Goal: Transaction & Acquisition: Download file/media

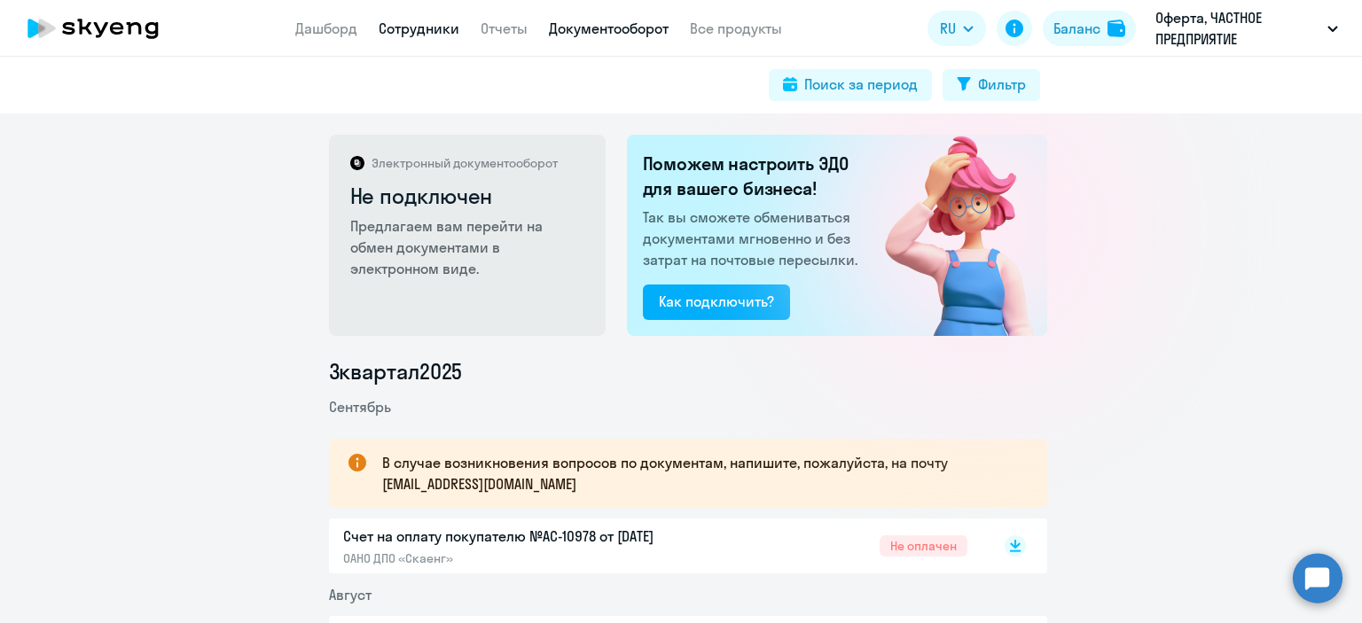
click at [403, 29] on link "Сотрудники" at bounding box center [419, 29] width 81 height 18
select select "30"
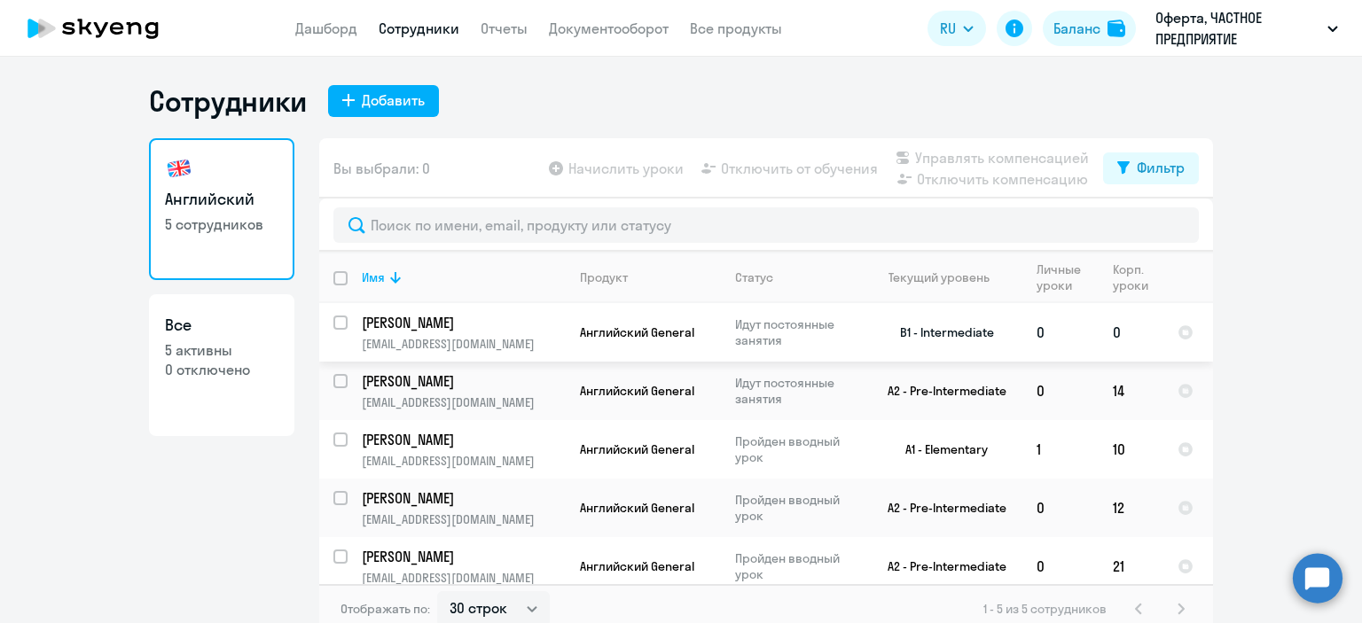
click at [338, 320] on input "select row 11870095" at bounding box center [350, 333] width 35 height 35
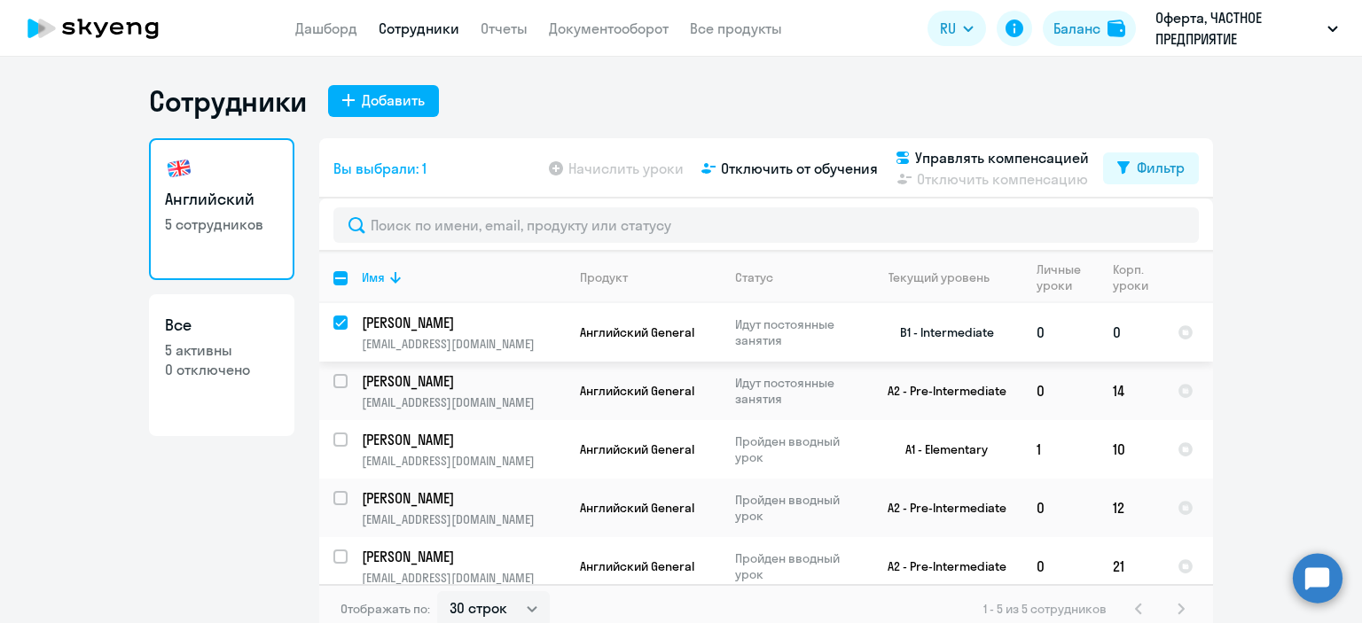
click at [335, 319] on input "deselect row 11870095" at bounding box center [350, 333] width 35 height 35
checkbox input "false"
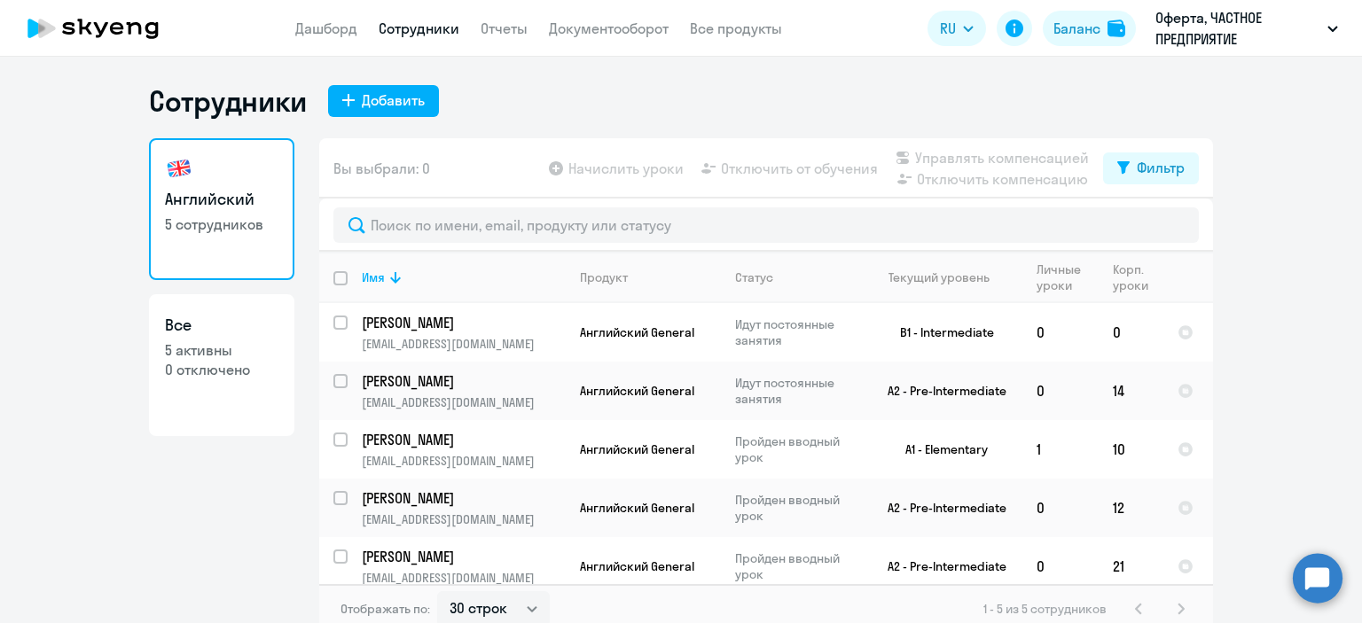
click at [203, 360] on p "0 отключено" at bounding box center [221, 370] width 113 height 20
select select "30"
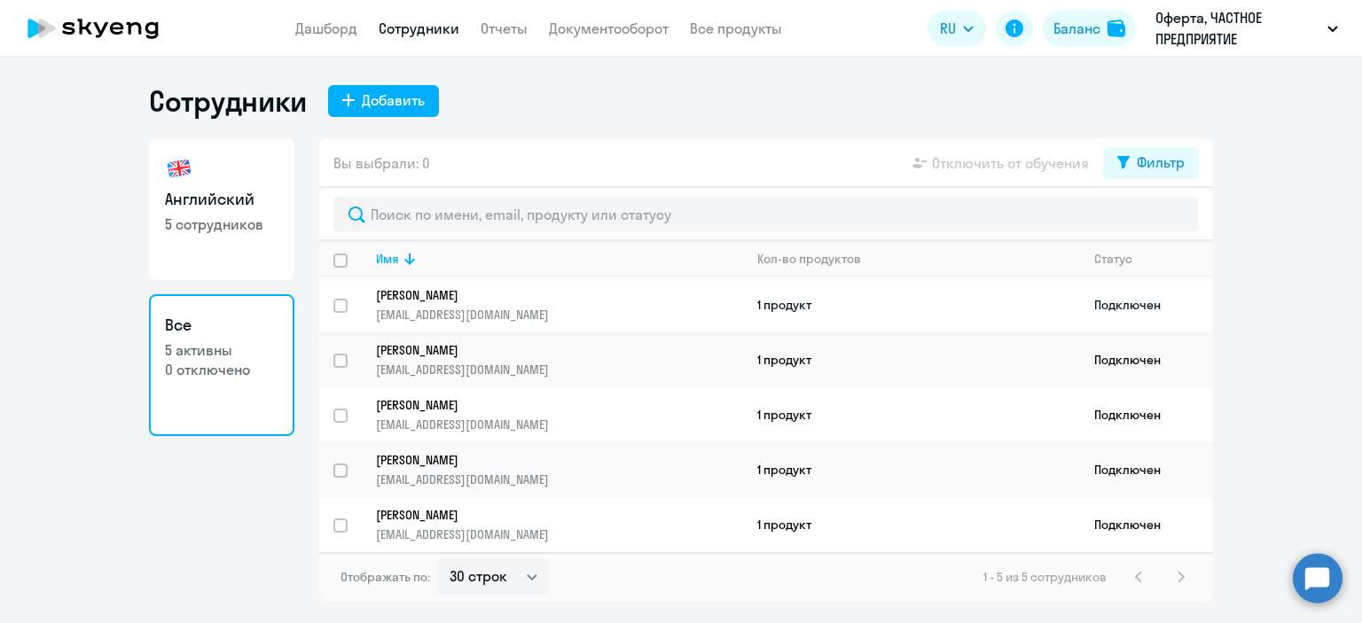
click at [334, 304] on input "select row 11870095" at bounding box center [350, 316] width 35 height 35
click at [338, 302] on input "deselect row 11870095" at bounding box center [350, 316] width 35 height 35
checkbox input "false"
click at [598, 27] on link "Документооборот" at bounding box center [609, 29] width 120 height 18
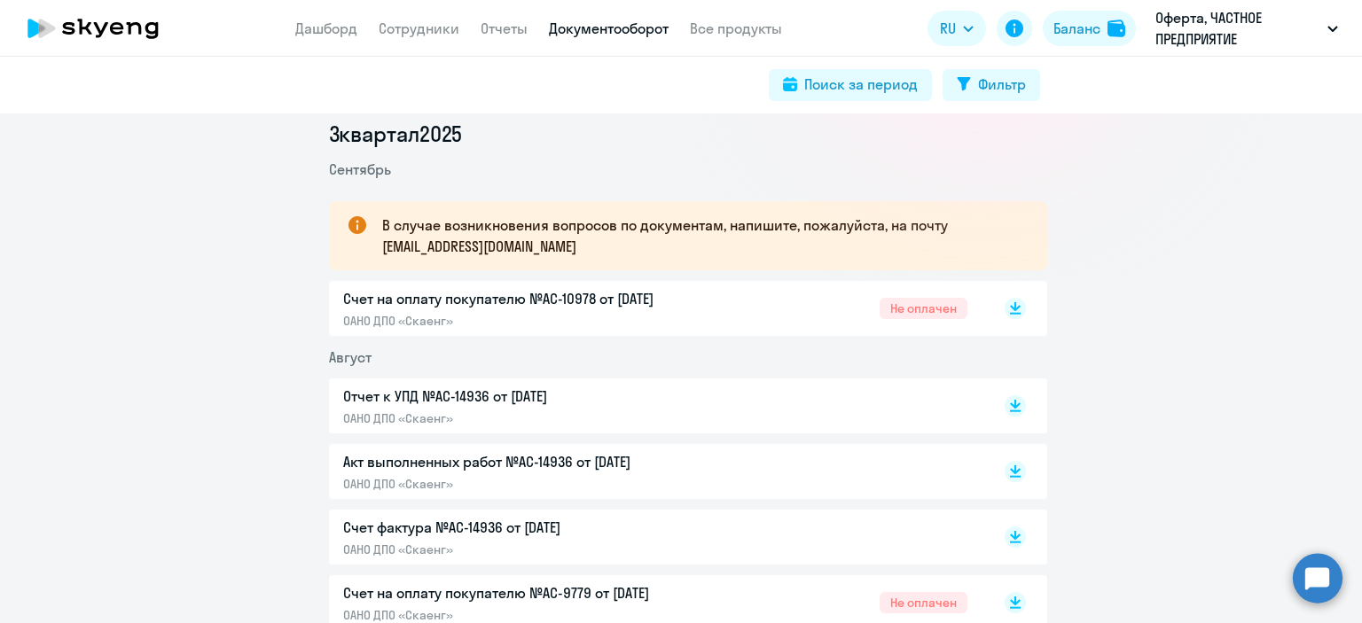
scroll to position [355, 0]
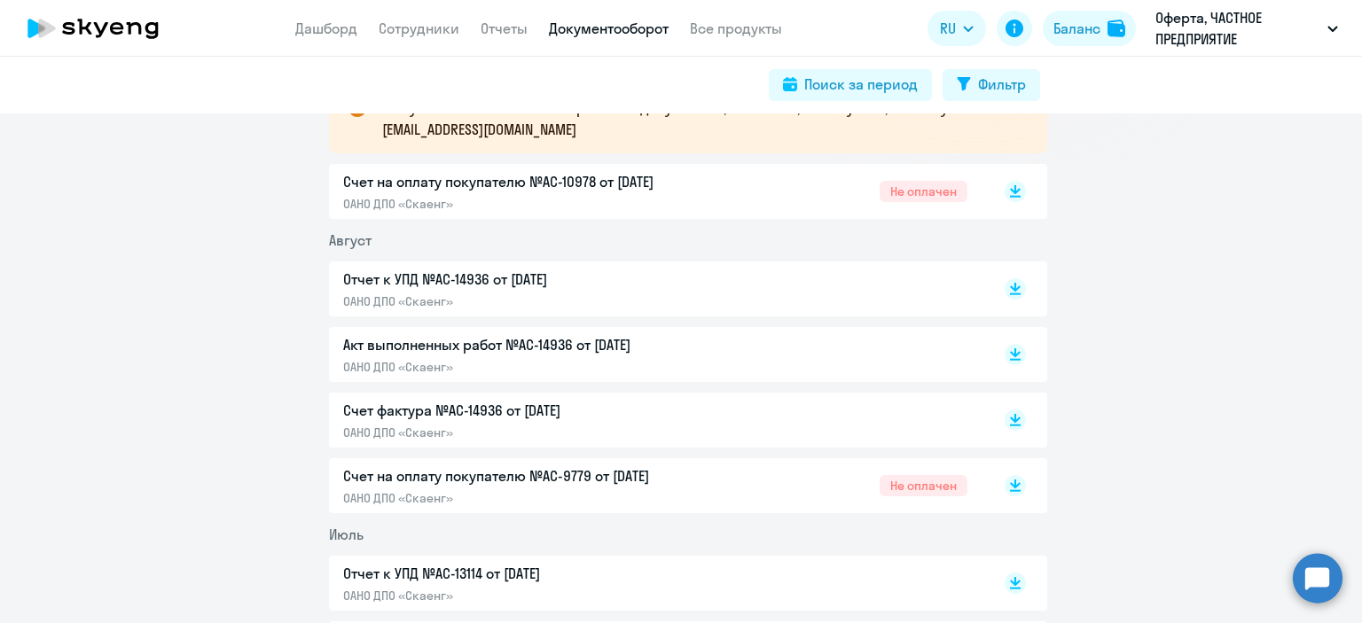
click at [922, 484] on span "Не оплачен" at bounding box center [924, 485] width 88 height 21
click at [1010, 283] on icon at bounding box center [1015, 285] width 11 height 9
click at [1010, 353] on icon at bounding box center [1015, 351] width 11 height 9
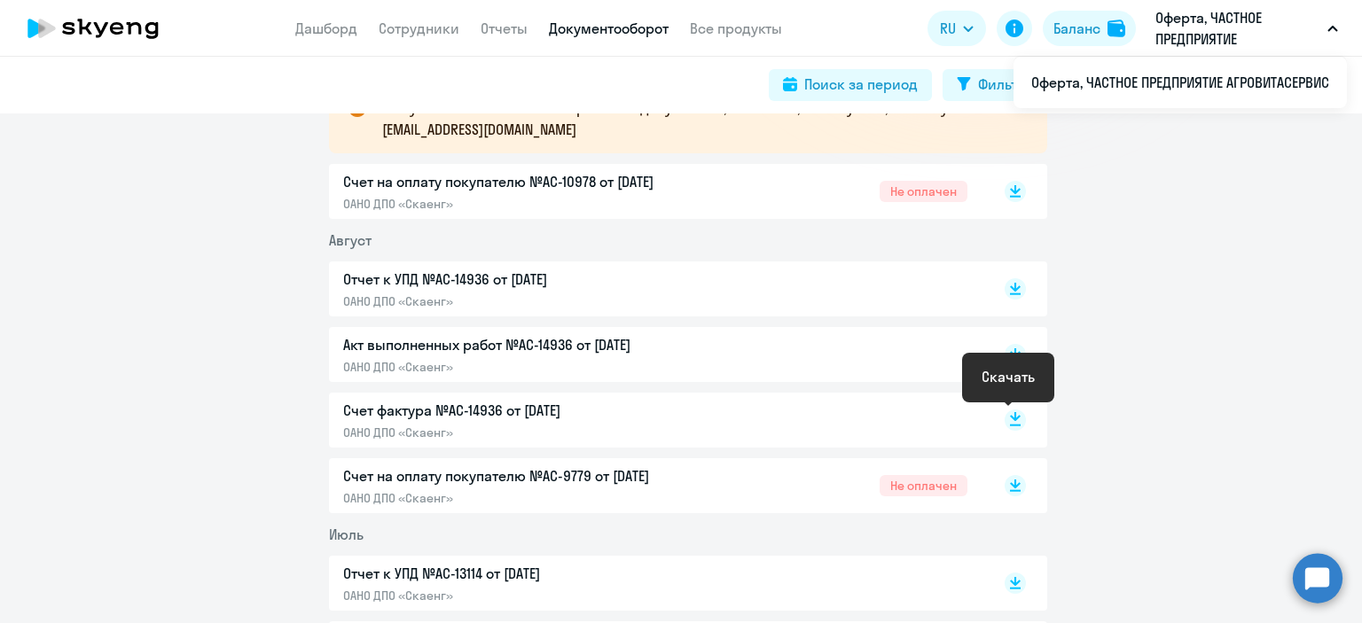
click at [1014, 416] on rect at bounding box center [1015, 420] width 21 height 21
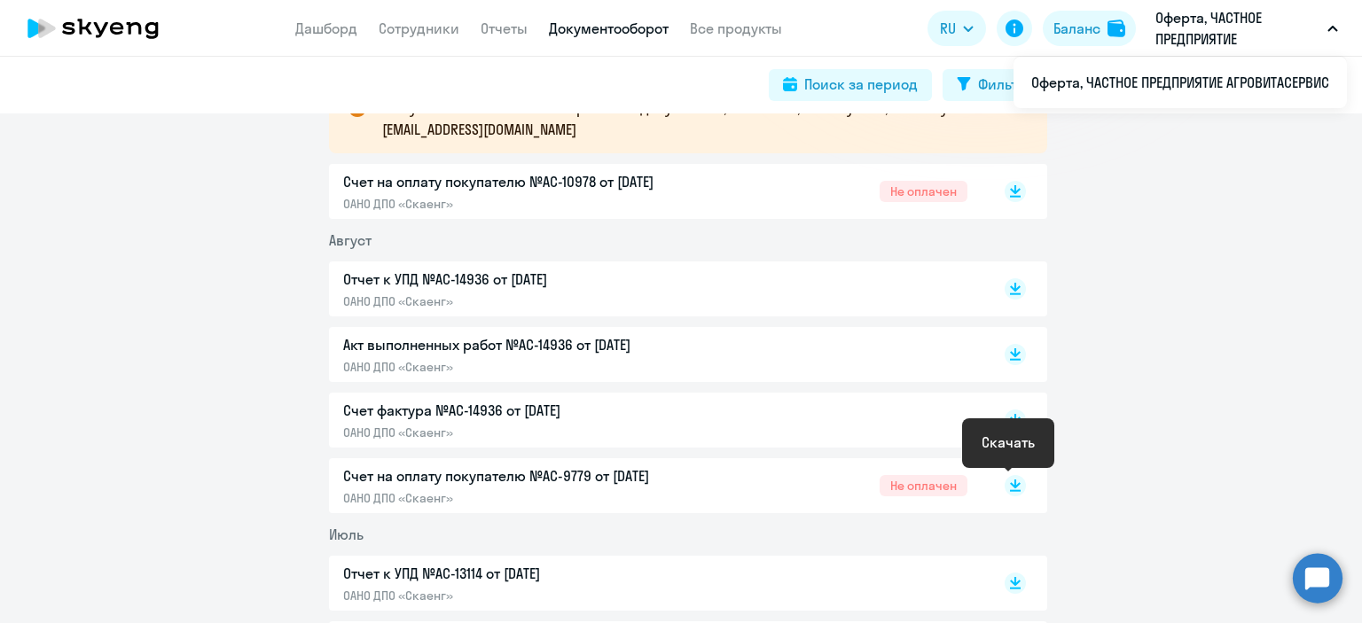
drag, startPoint x: 1007, startPoint y: 486, endPoint x: 997, endPoint y: 480, distance: 11.6
click at [1008, 487] on icon at bounding box center [1015, 485] width 21 height 21
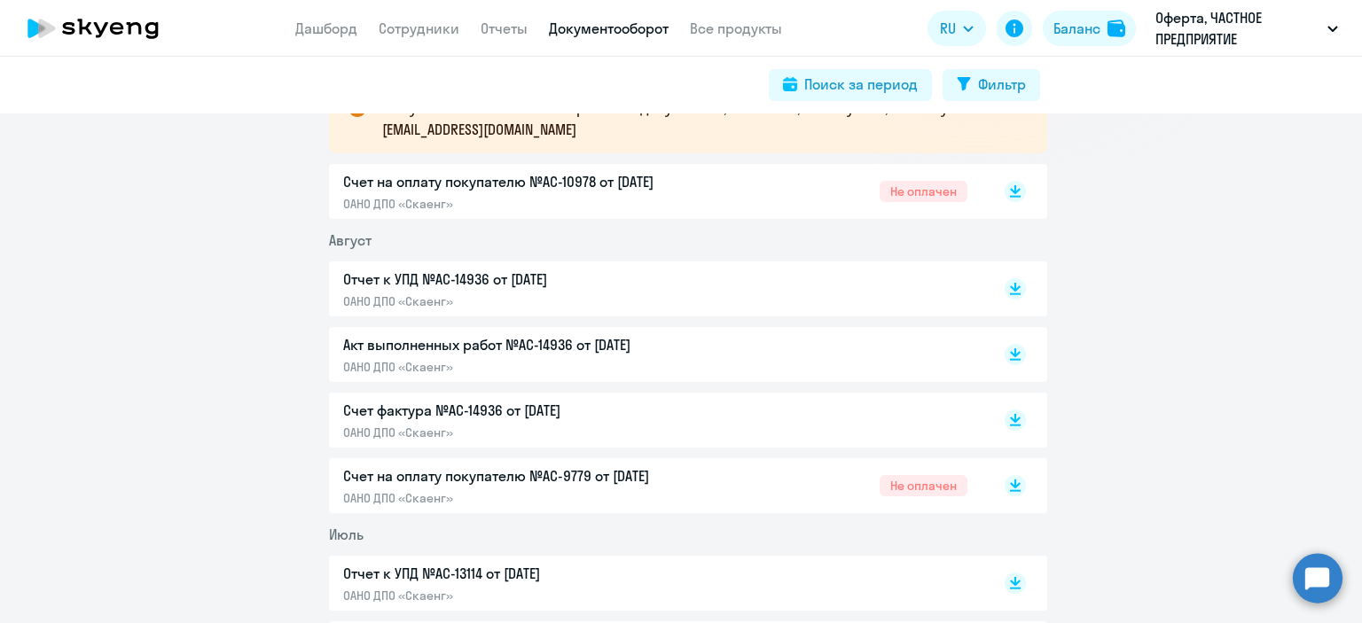
click at [922, 188] on span "Не оплачен" at bounding box center [924, 191] width 88 height 21
click at [1005, 191] on rect at bounding box center [1015, 191] width 21 height 21
